Goal: Transaction & Acquisition: Purchase product/service

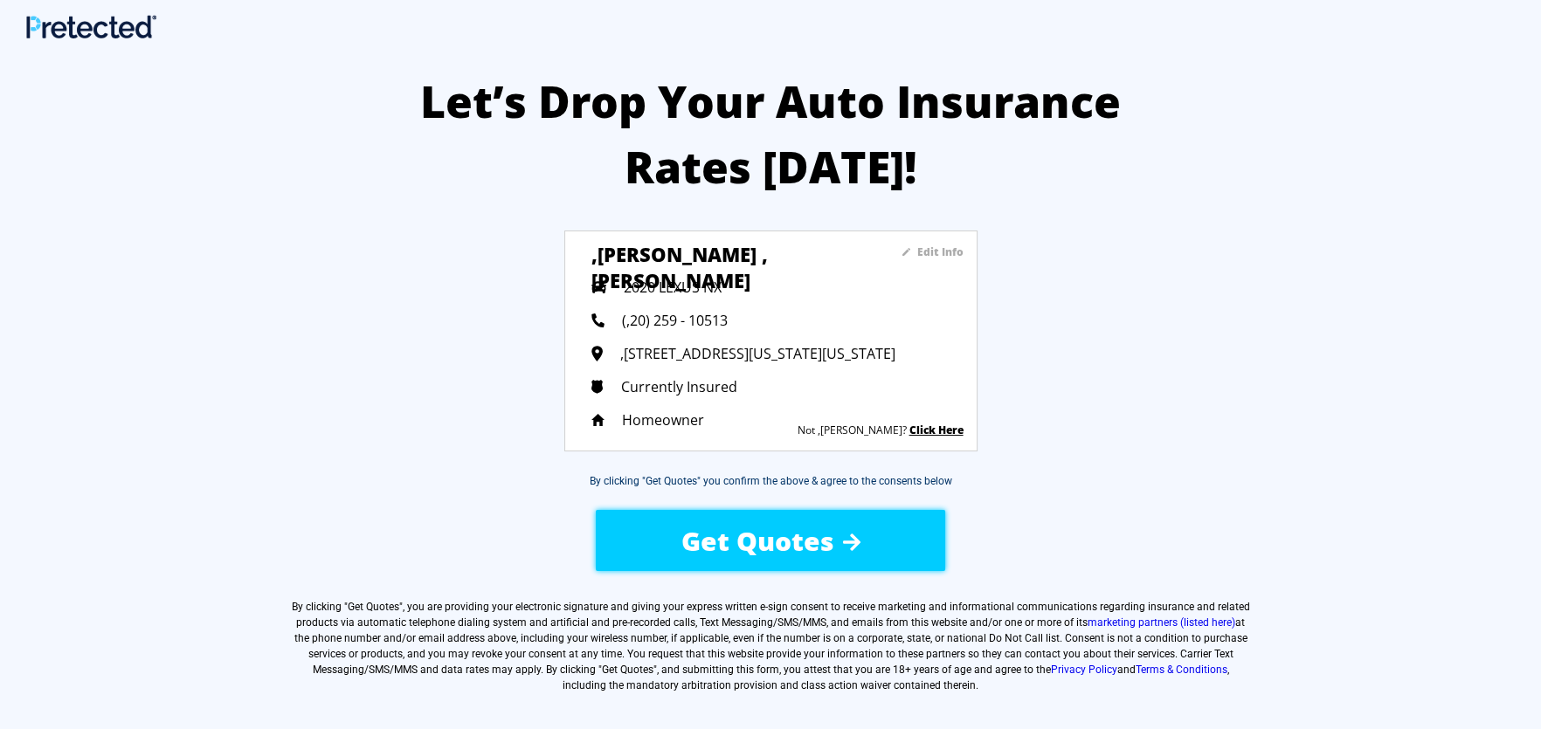
click at [800, 541] on span "Get Quotes" at bounding box center [757, 541] width 153 height 36
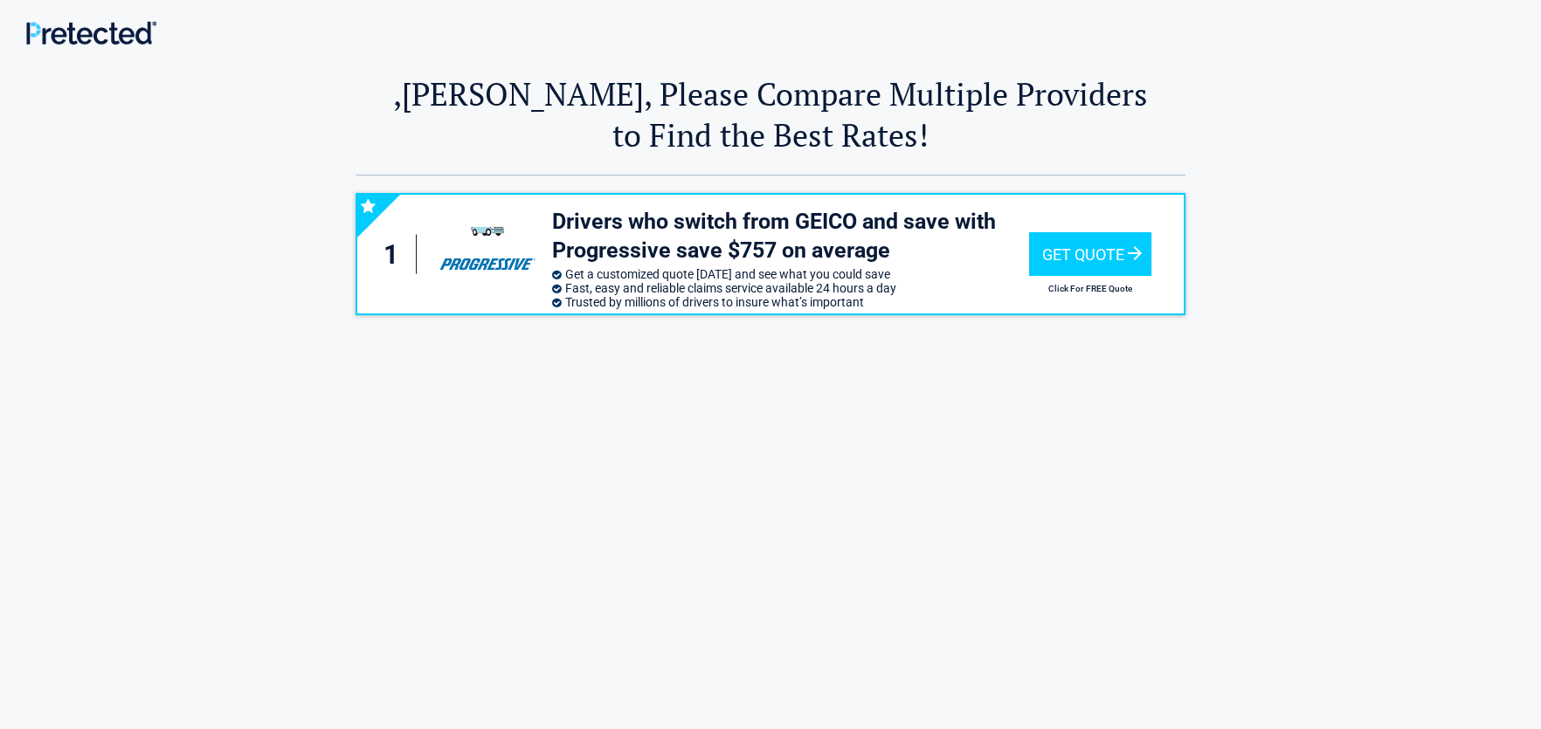
click at [800, 541] on div "1 Drivers who switch from GEICO and save with Progressive save $757 on average …" at bounding box center [770, 508] width 1022 height 664
